Goal: Find specific page/section: Find specific page/section

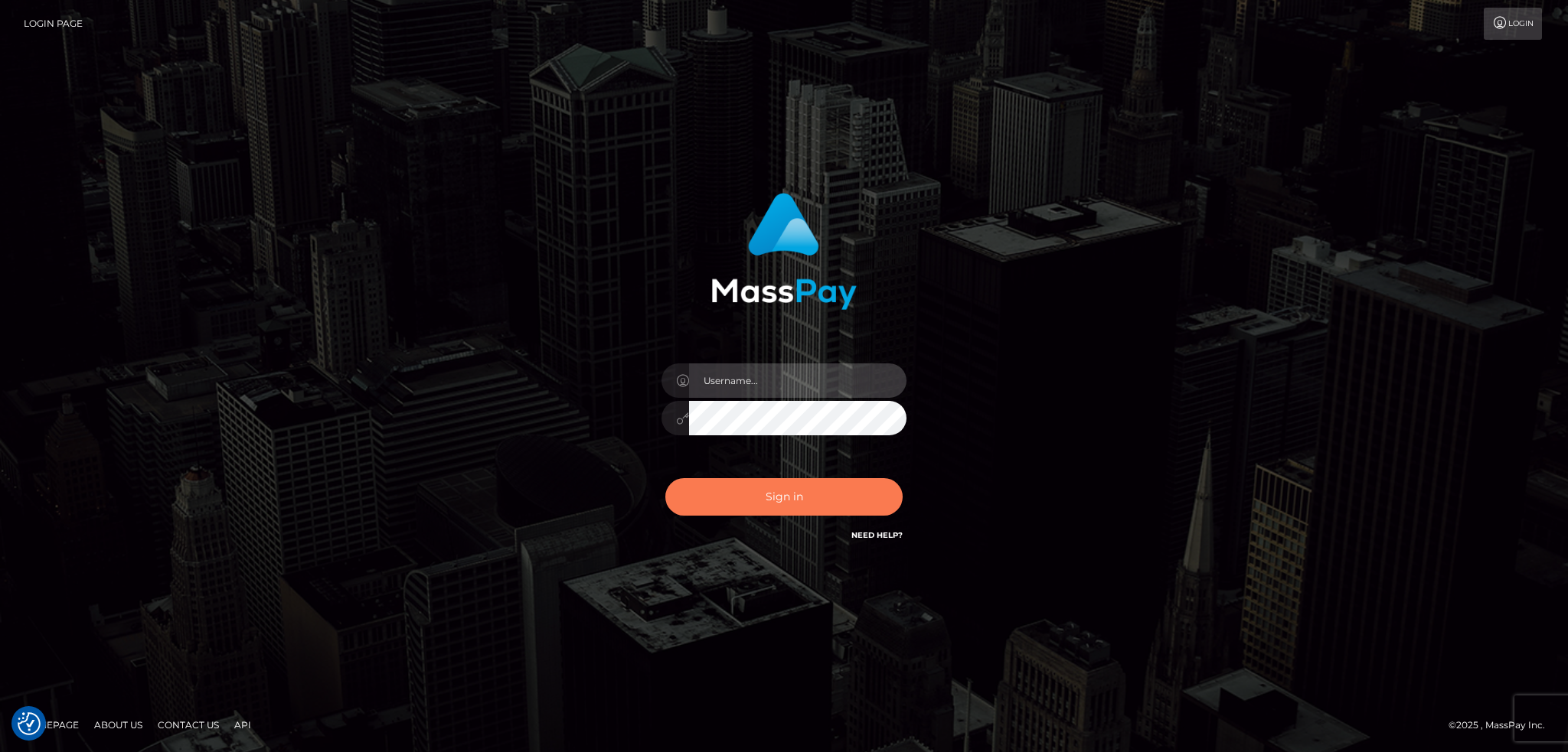
type input "alexstef"
click at [758, 502] on button "Sign in" at bounding box center [783, 497] width 237 height 38
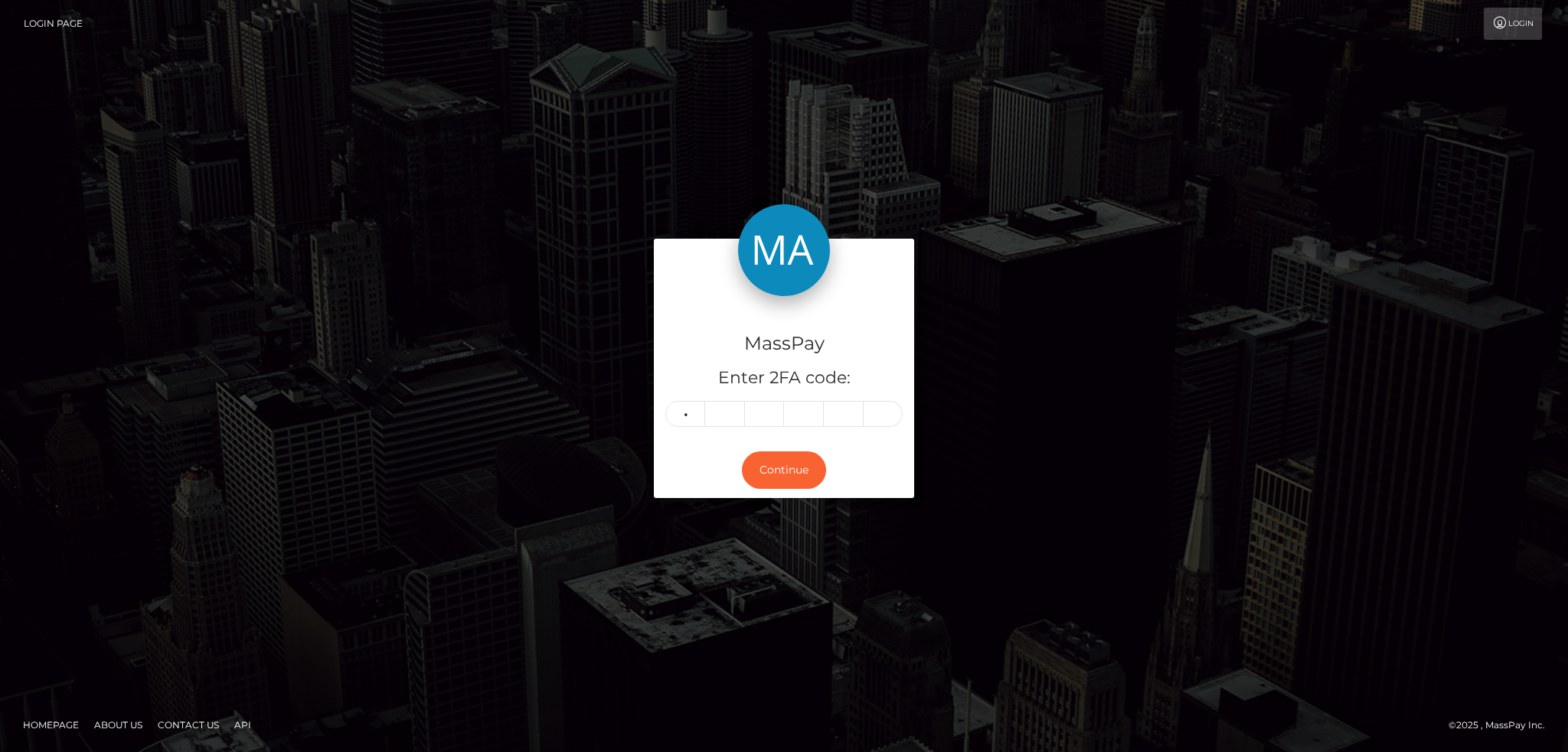
type input "7"
type input "2"
type input "1"
type input "6"
type input "2"
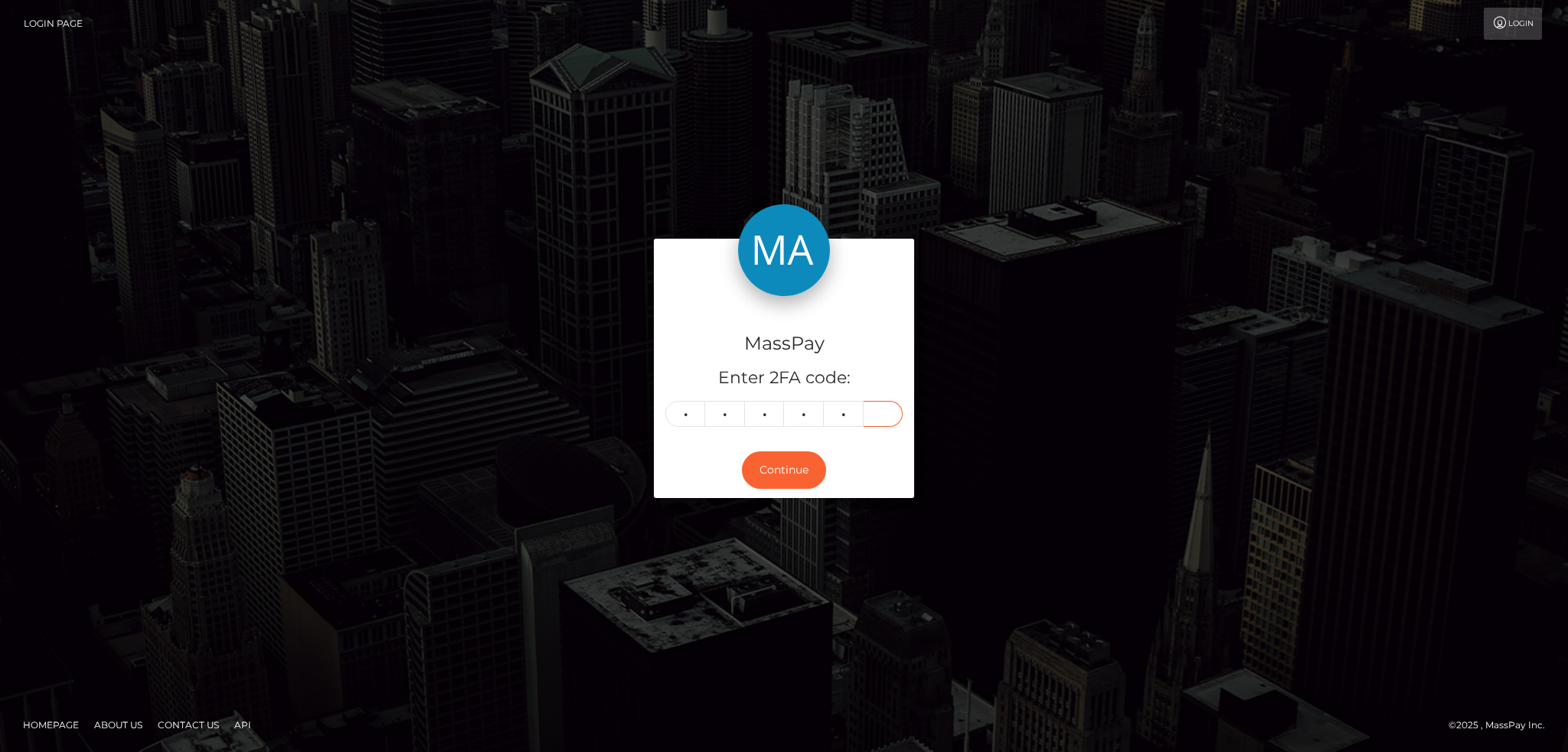
type input "3"
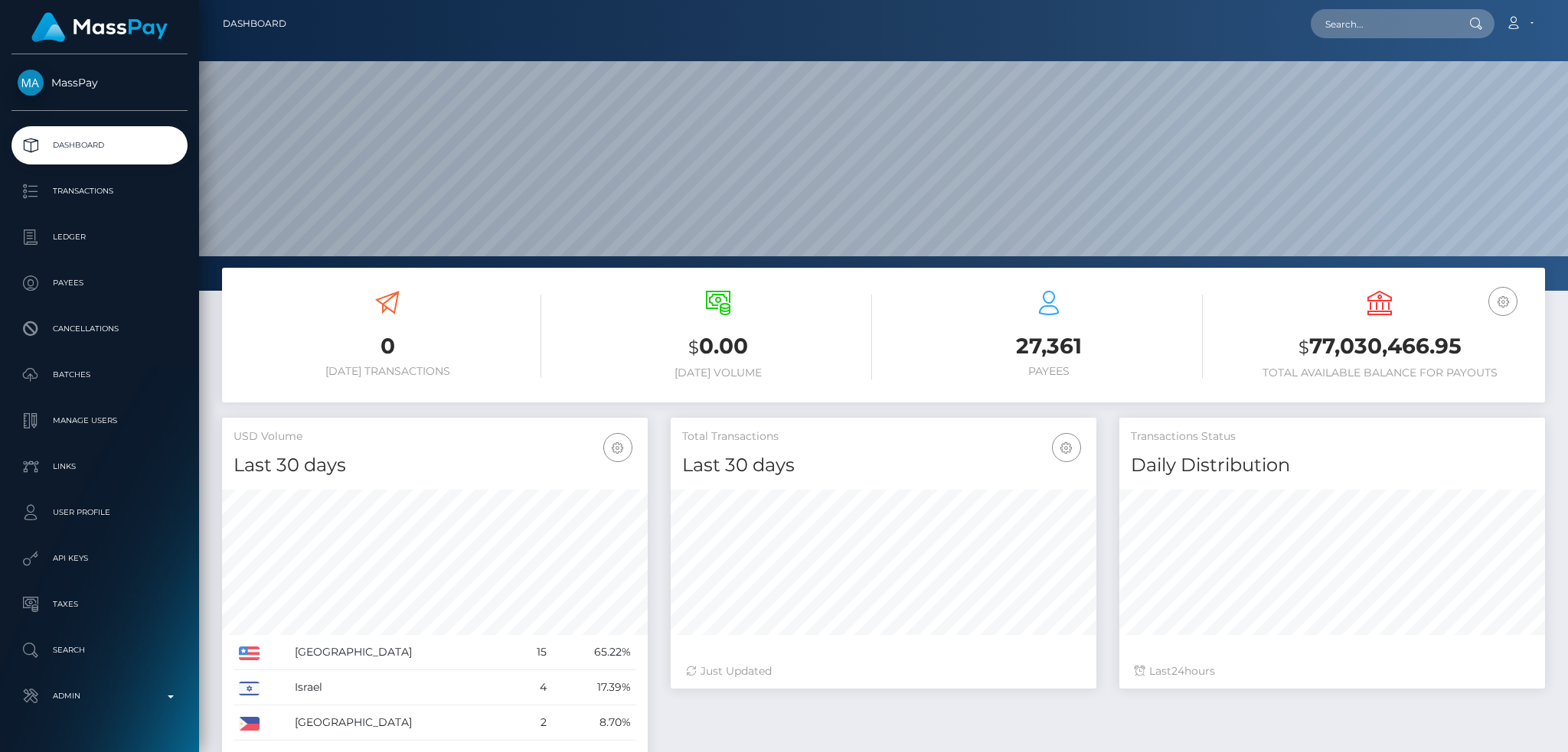
scroll to position [272, 424]
click at [1403, 34] on input "text" at bounding box center [1382, 23] width 144 height 29
paste input "kennyharvey39@gmail.com"
type input "kennyharvey39@gmail.com"
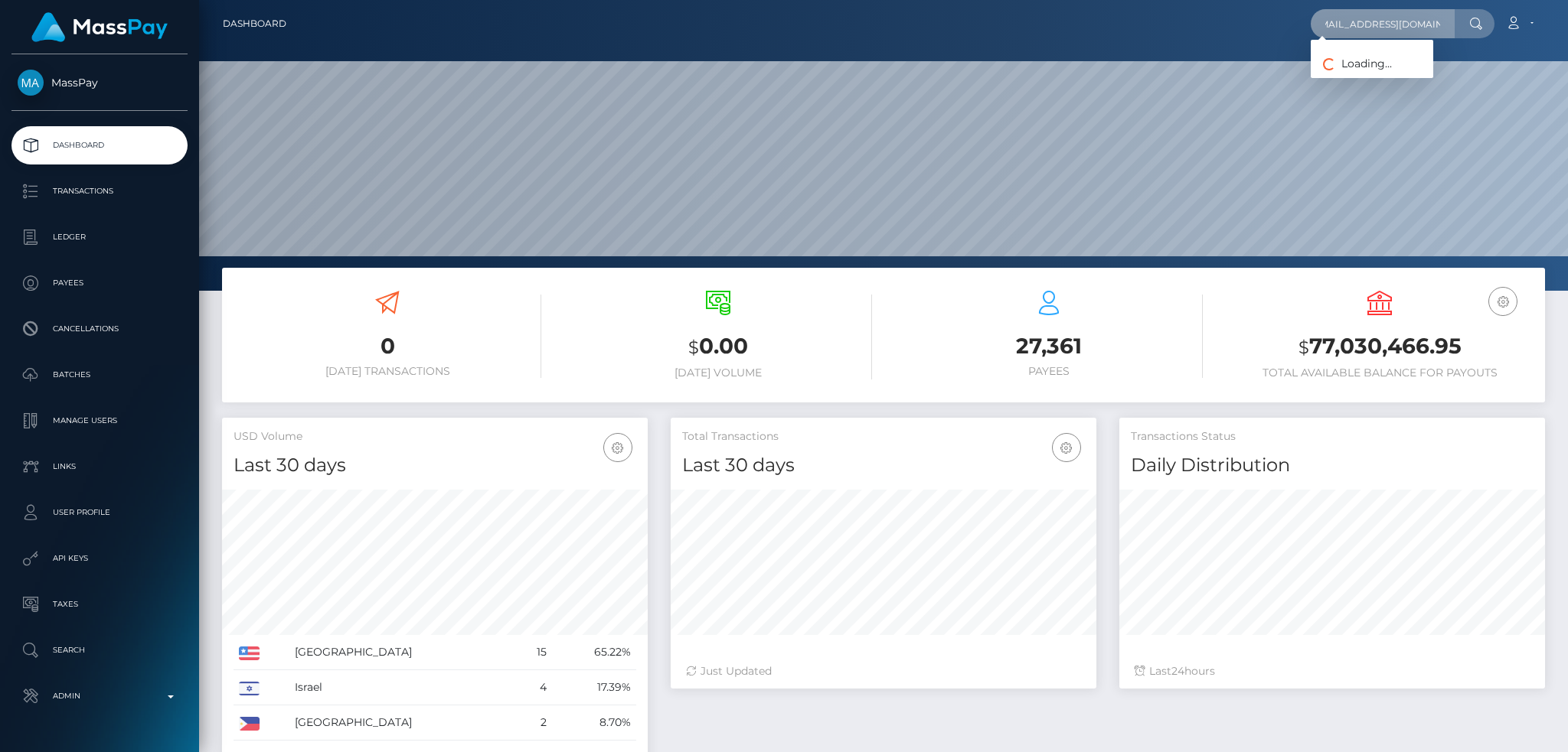
scroll to position [0, 0]
click at [1363, 85] on link "KENNETH STEVEN HARVEY" at bounding box center [1372, 79] width 122 height 28
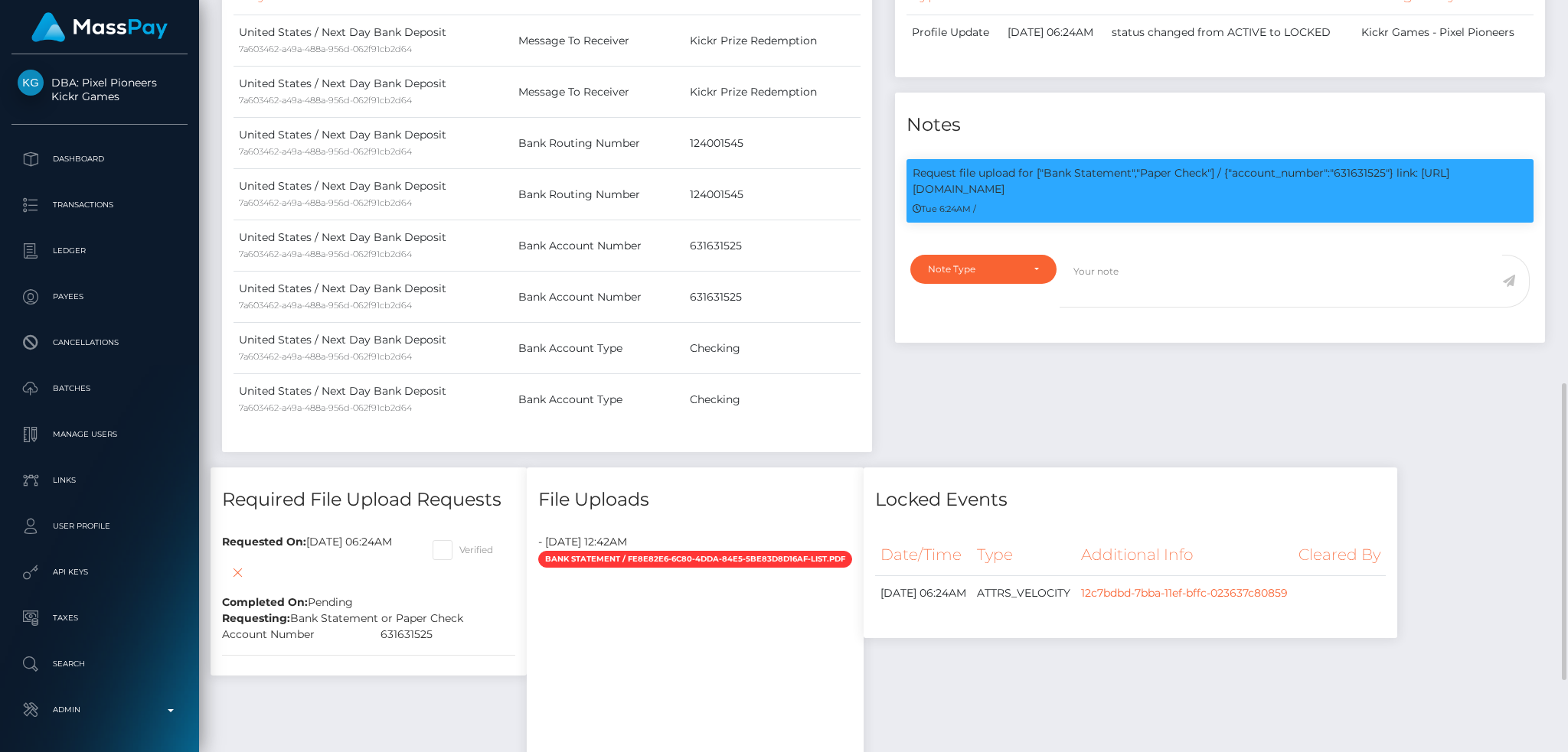
scroll to position [184, 424]
drag, startPoint x: 1340, startPoint y: 175, endPoint x: 1342, endPoint y: 192, distance: 17.1
click at [1342, 192] on p "Request file upload for ["Bank Statement","Paper Check"] / {"account_number":"6…" at bounding box center [1220, 181] width 614 height 32
copy p "631631525"} link: https://l.maspay.io/DhuKH"
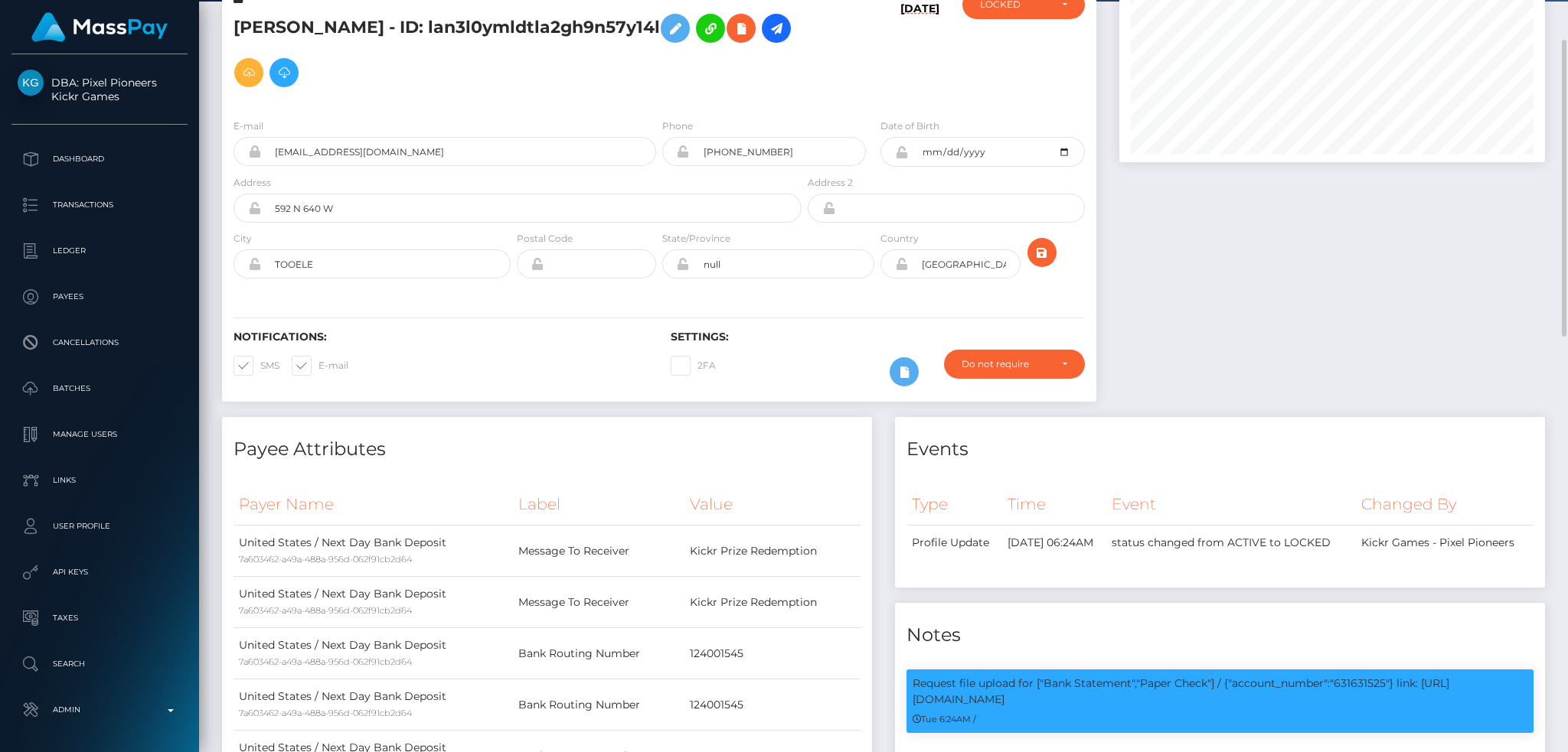
scroll to position [0, 0]
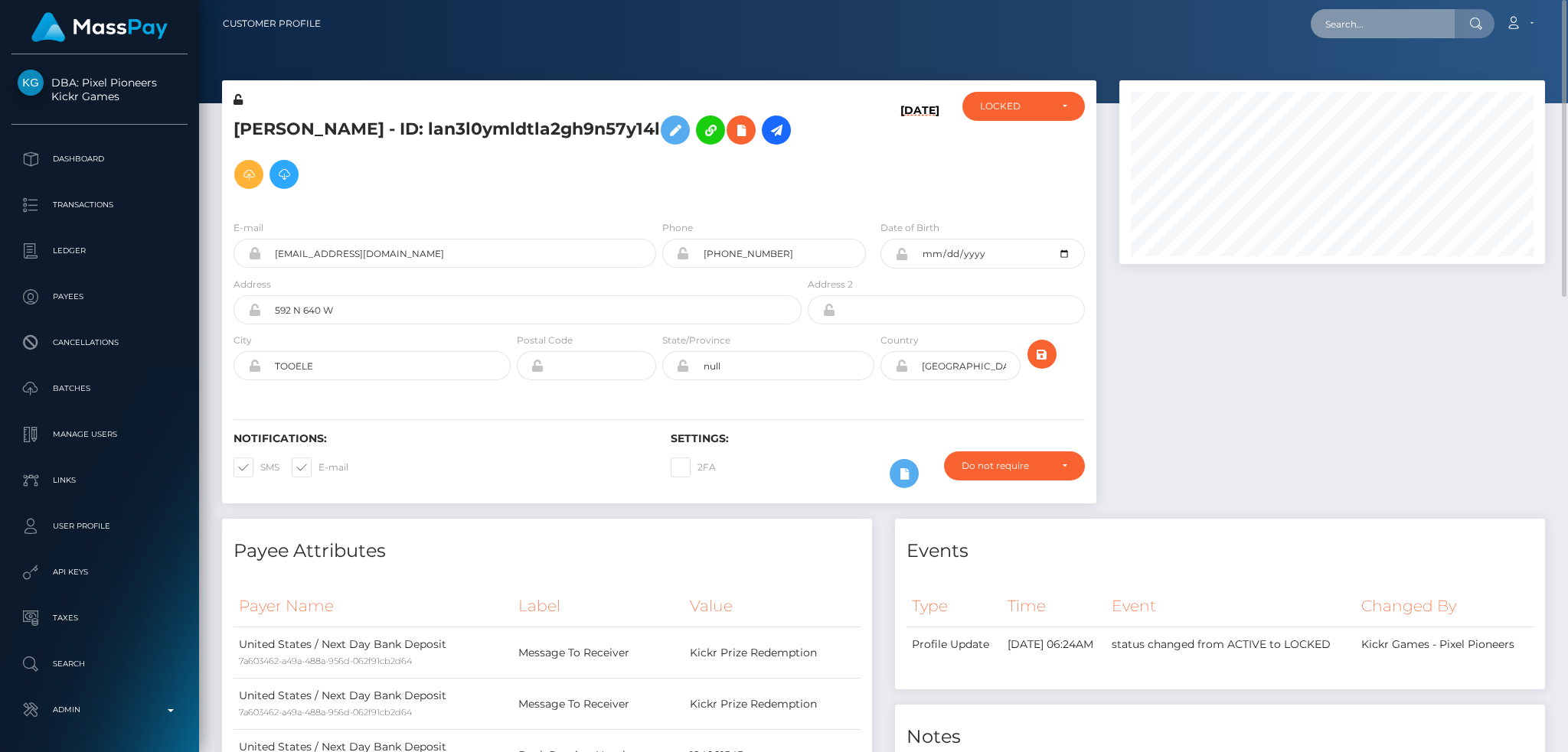
drag, startPoint x: 1404, startPoint y: 26, endPoint x: 1393, endPoint y: 27, distance: 11.0
click at [1404, 26] on input "text" at bounding box center [1382, 23] width 144 height 29
paste input "poact_zHrPLnJiw7D1"
type input "poact_zHrPLnJiw7D1"
drag, startPoint x: 1330, startPoint y: 70, endPoint x: 1284, endPoint y: 80, distance: 47.1
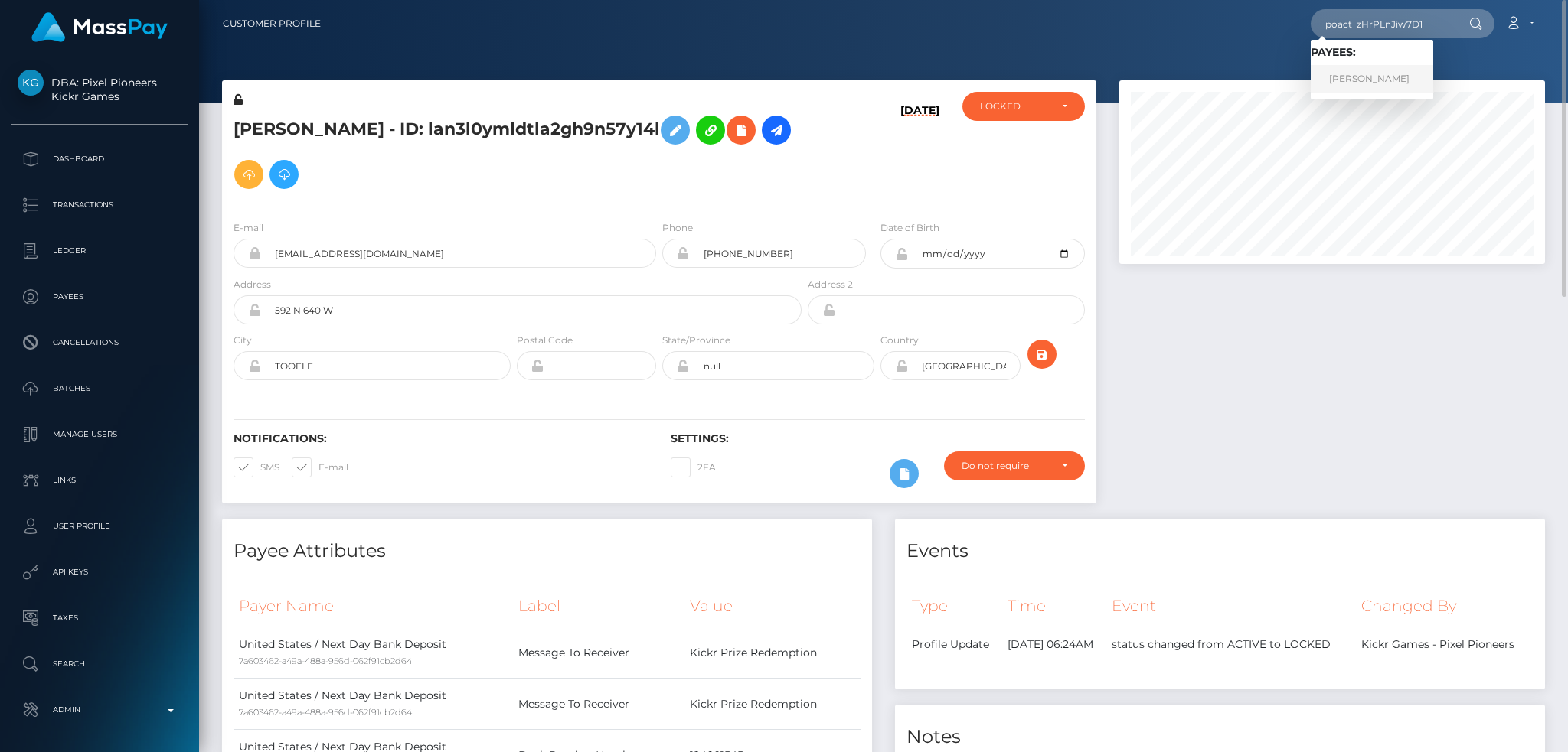
click at [1332, 70] on link "Mohamed Mohsen" at bounding box center [1372, 79] width 122 height 28
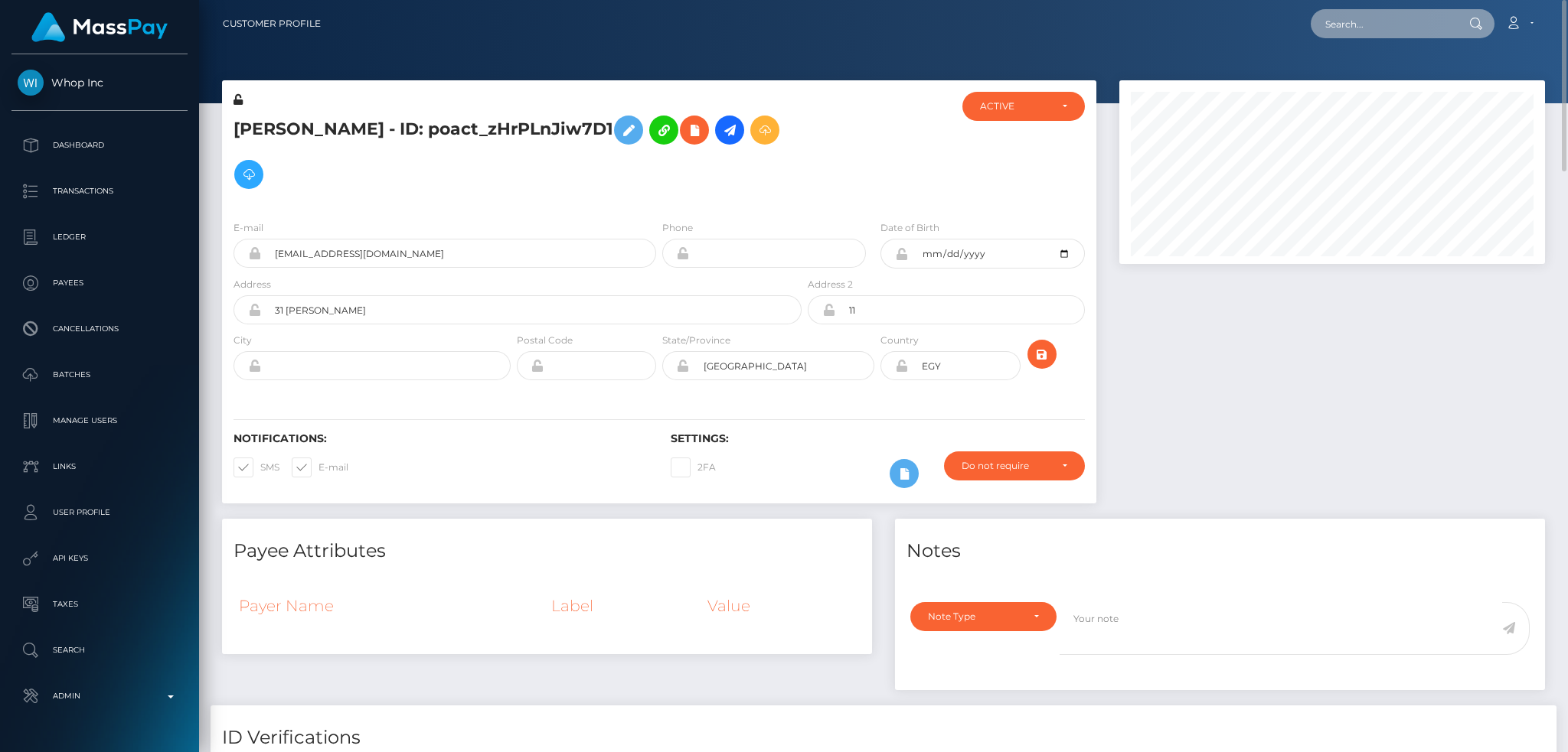
click at [1406, 24] on input "text" at bounding box center [1382, 23] width 144 height 29
paste input "biz_GO9Bh3AHq0jkPD"
click at [1401, 8] on div "biz_GO9Bh3AHq0jkPD Loading... Loading... Account Edit Profile Logout" at bounding box center [939, 24] width 1211 height 32
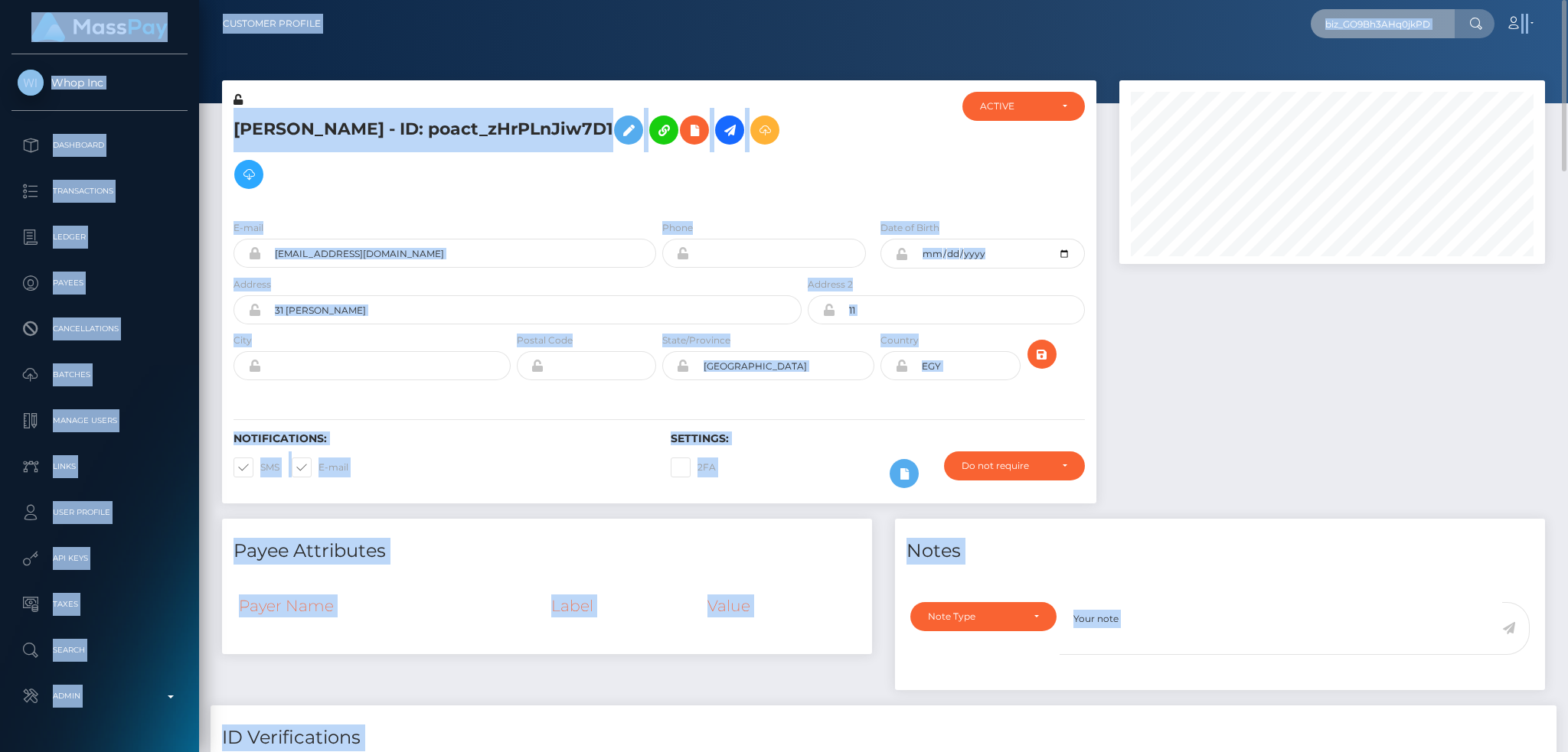
click at [1375, 33] on input "biz_GO9Bh3AHq0jkPD" at bounding box center [1382, 23] width 144 height 29
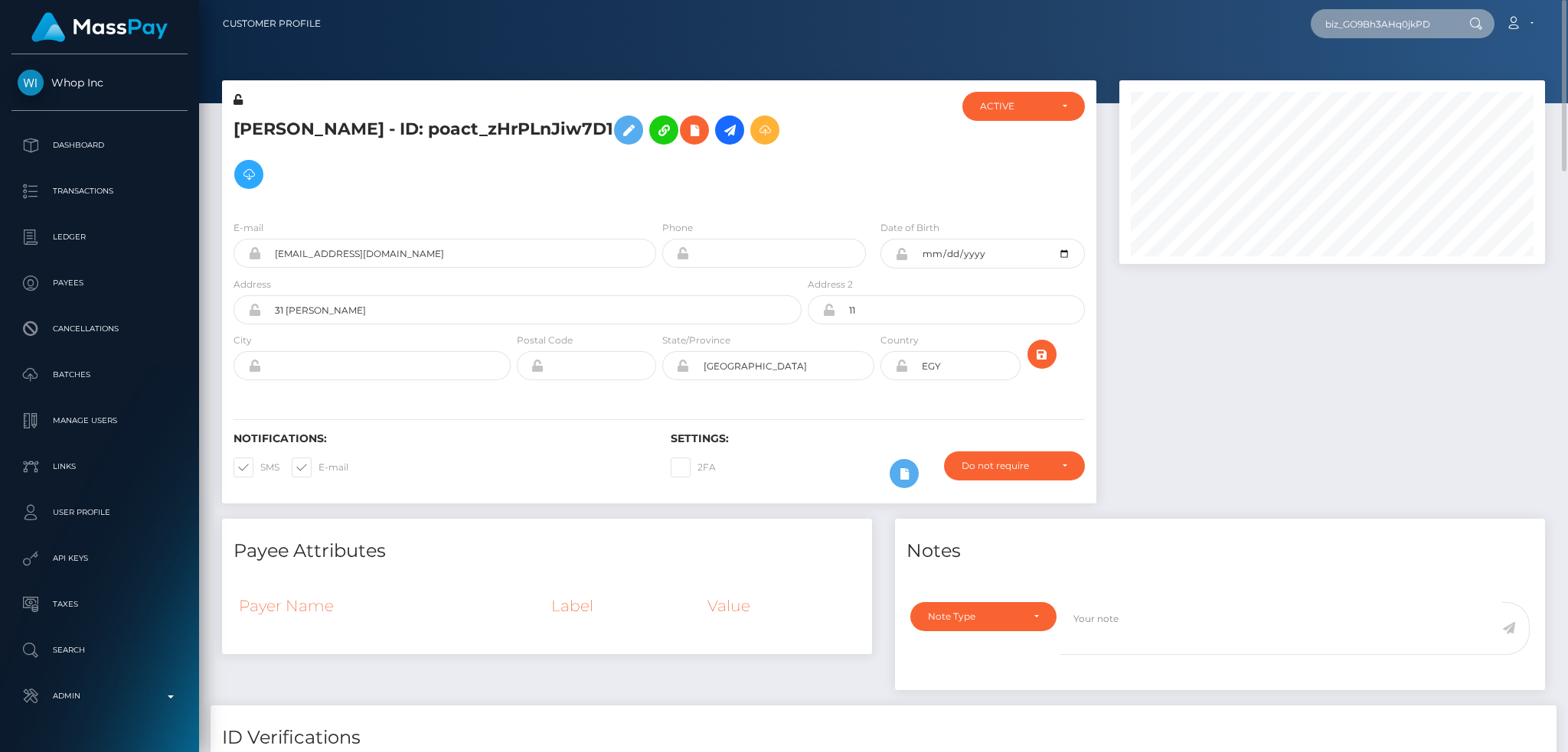
paste input "text"
type input "GO9Bh3AHq0jkPD"
